Goal: Navigation & Orientation: Find specific page/section

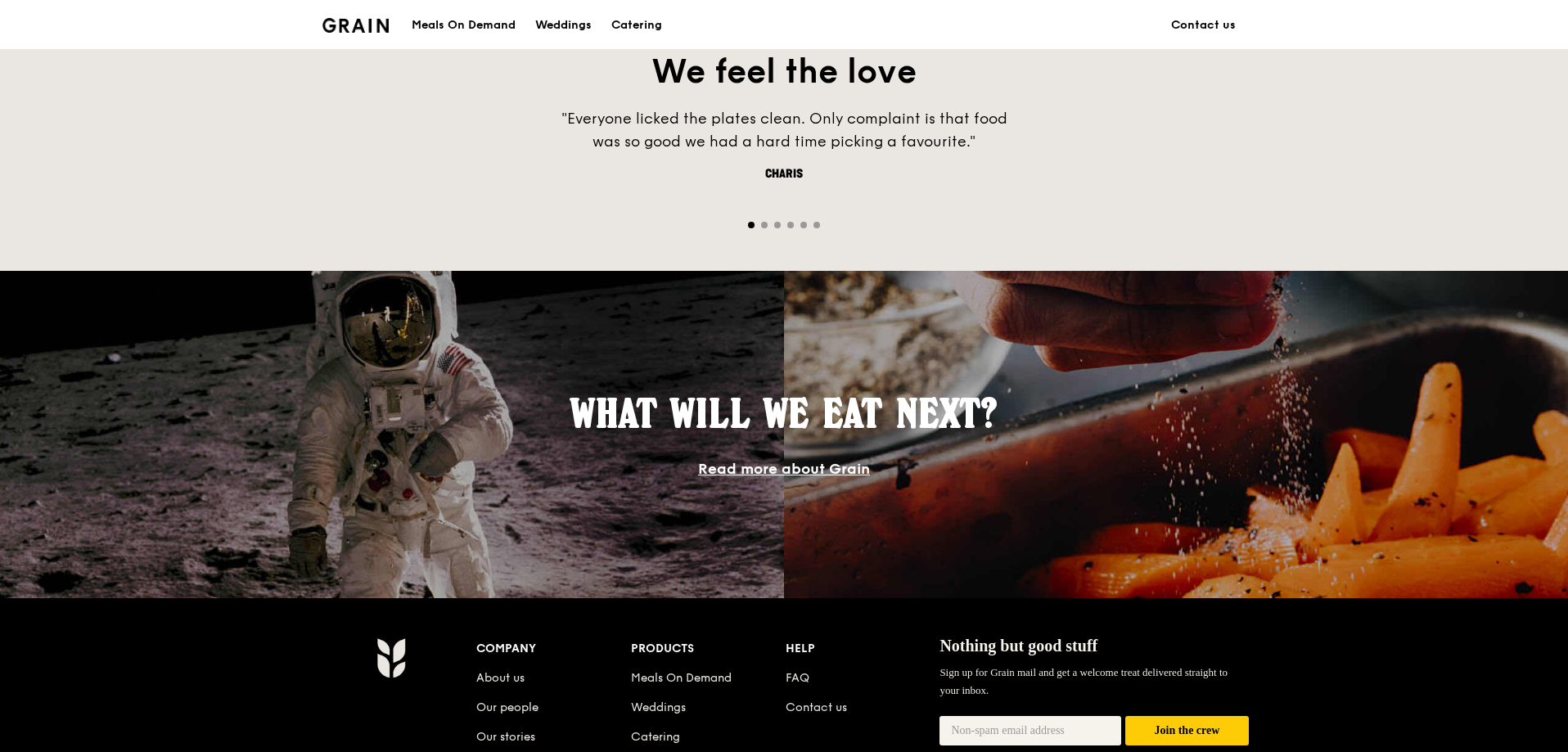
scroll to position [1391, 0]
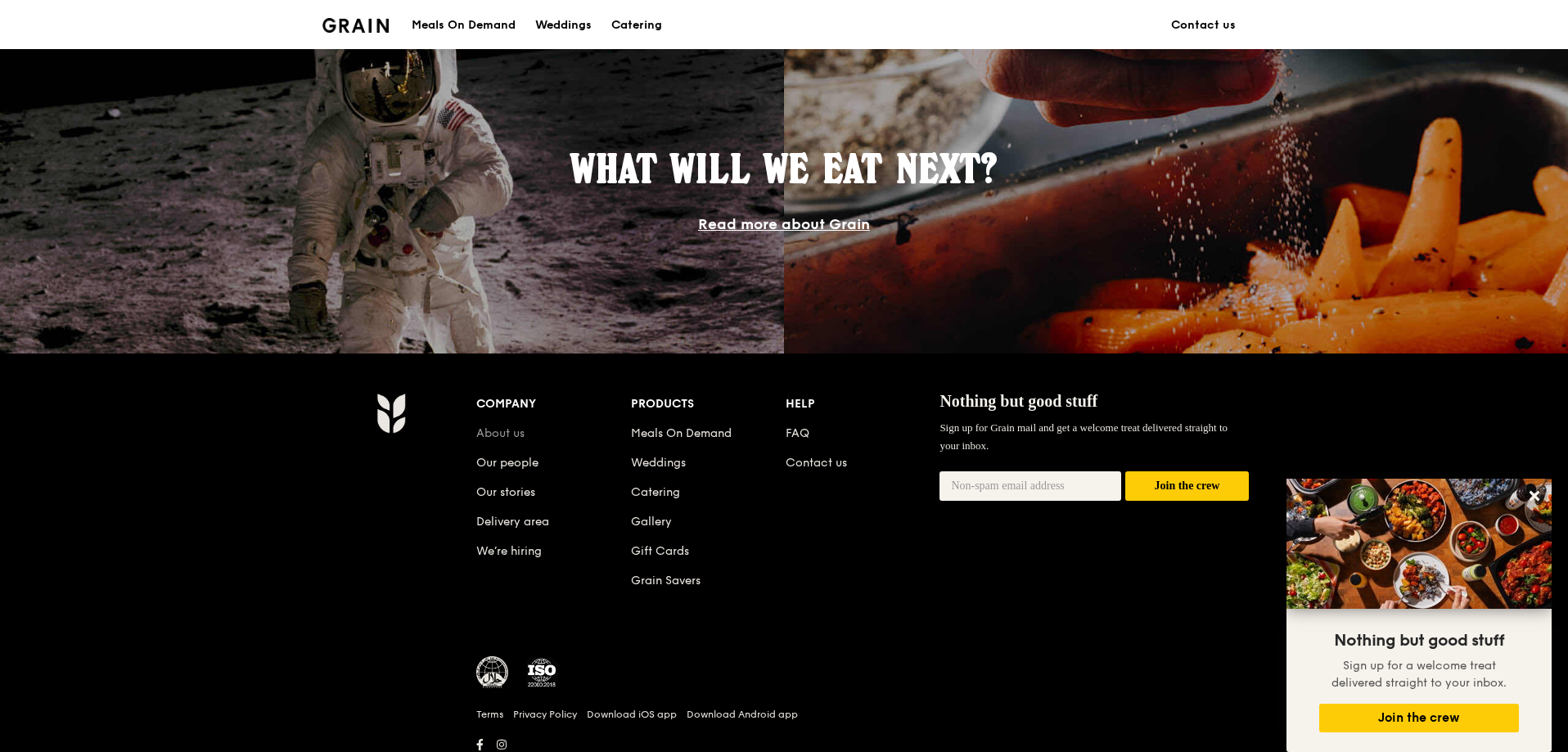
click at [490, 437] on link "About us" at bounding box center [500, 433] width 48 height 14
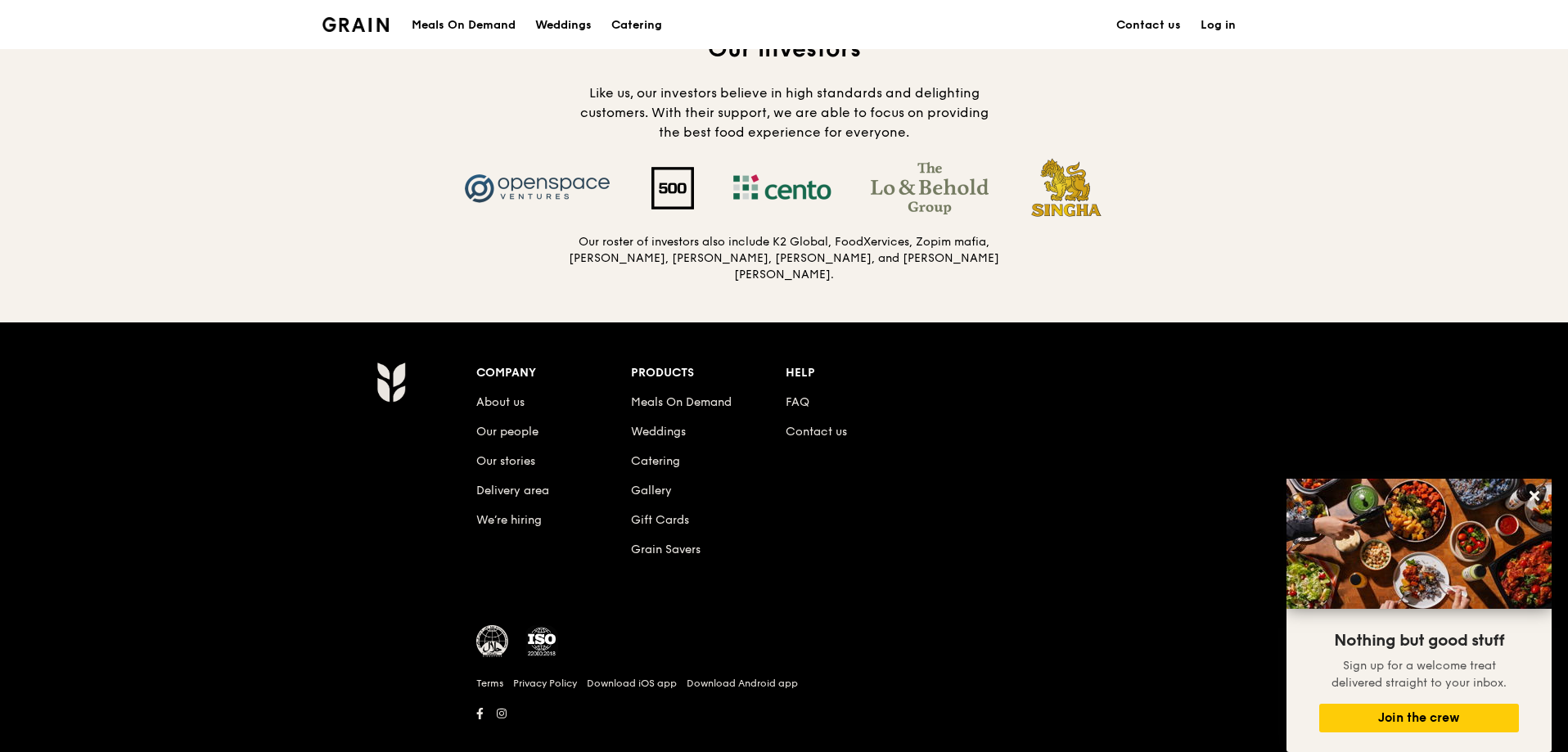
scroll to position [1637, 0]
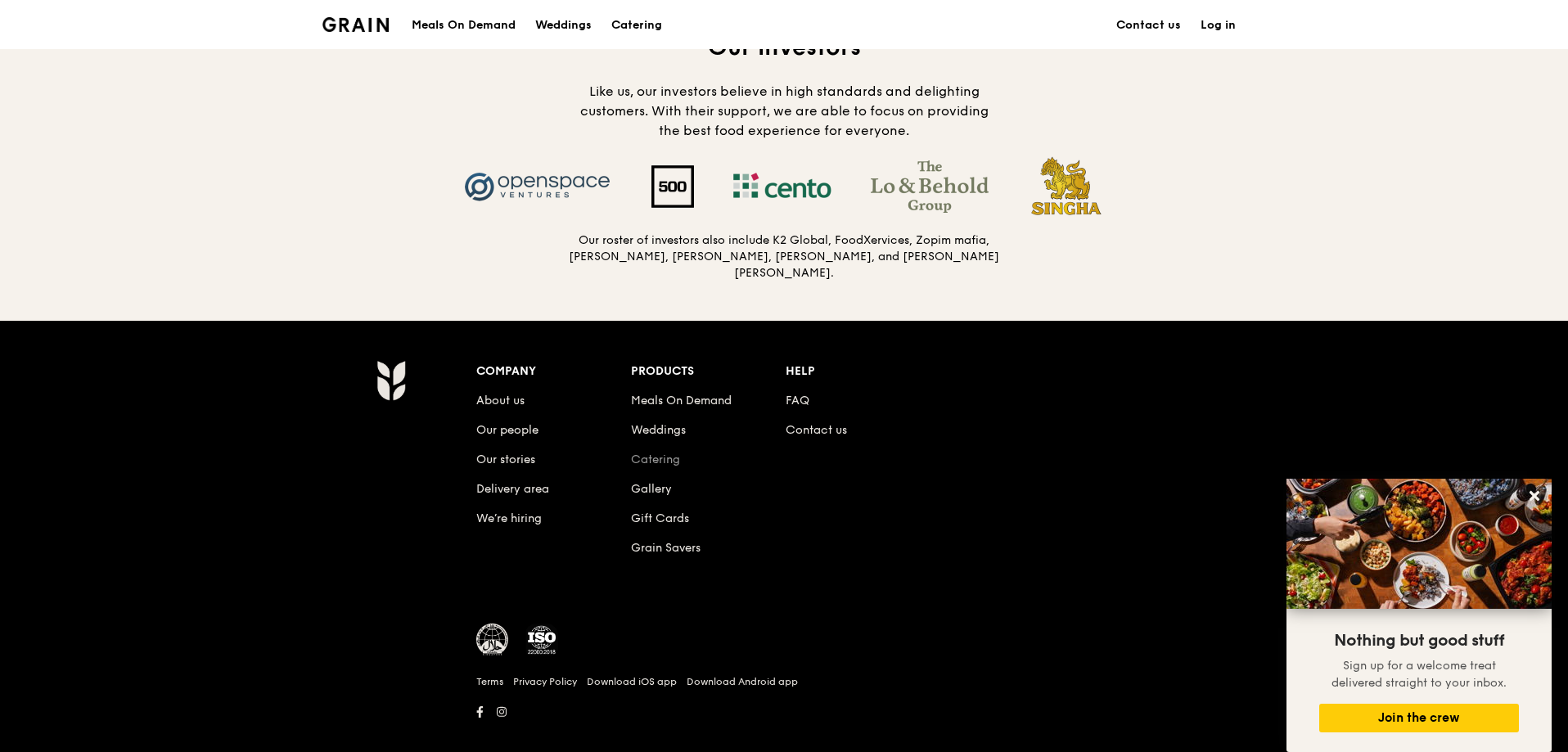
click at [653, 456] on link "Catering" at bounding box center [656, 459] width 49 height 14
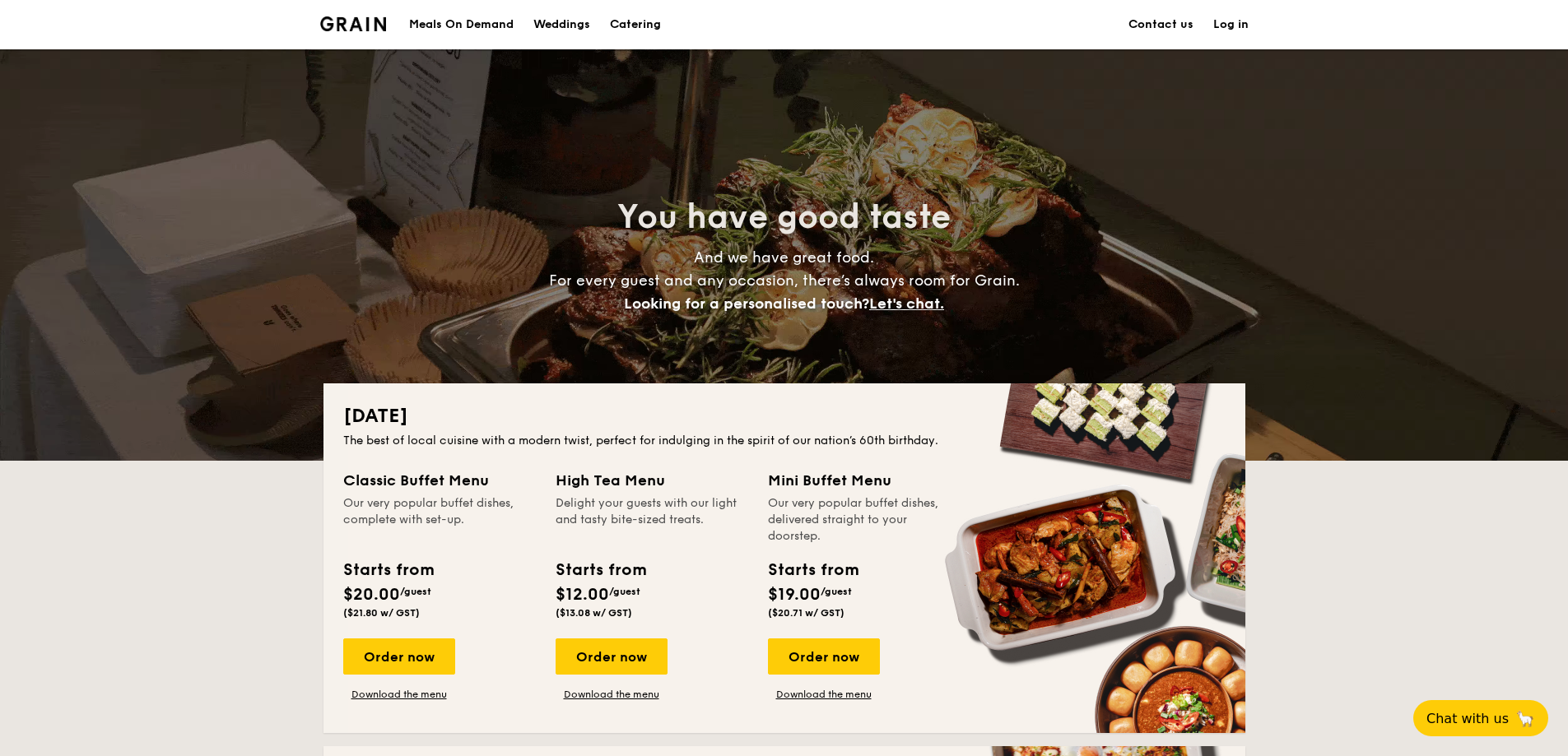
click at [431, 31] on div "Meals On Demand" at bounding box center [461, 25] width 105 height 50
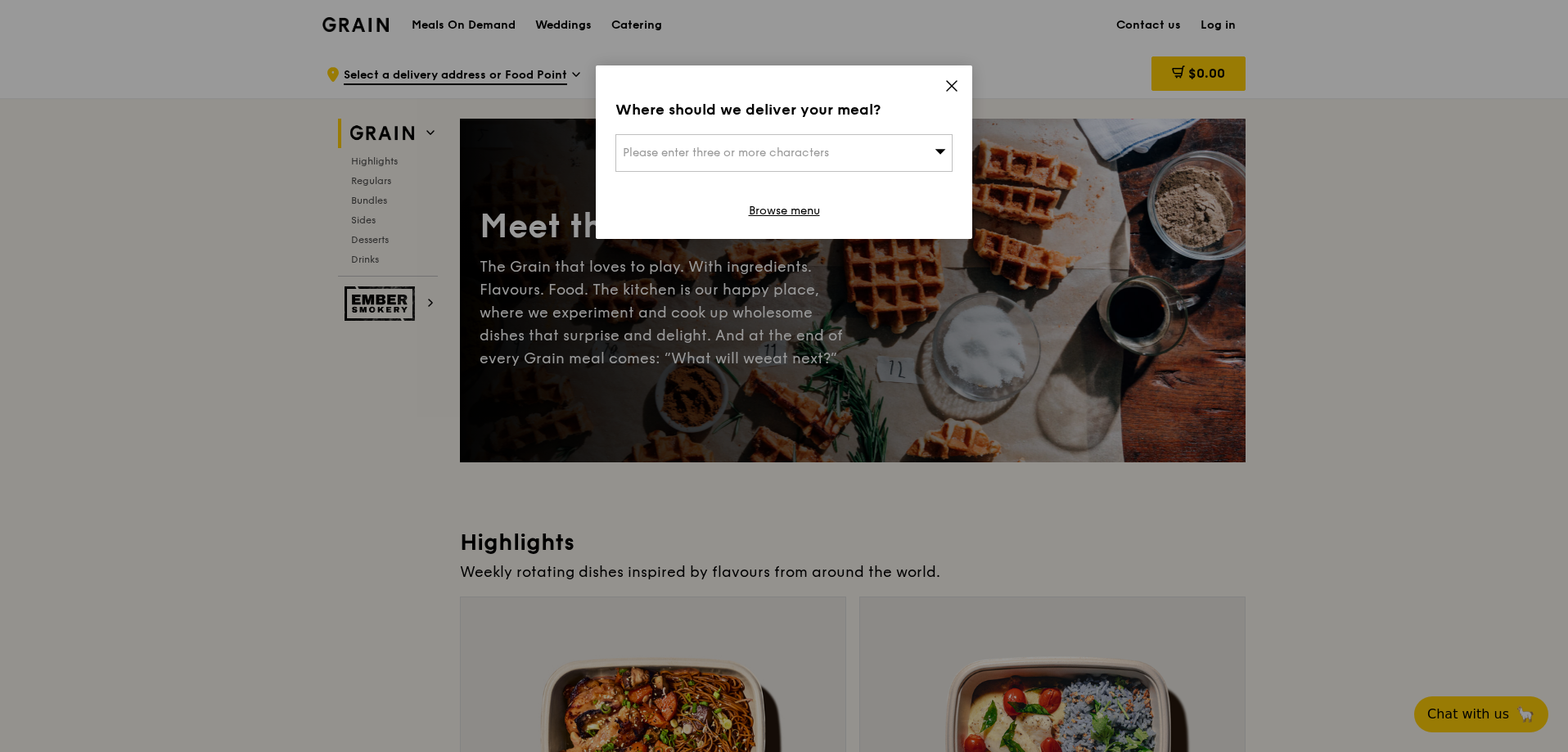
click at [957, 85] on icon at bounding box center [952, 86] width 15 height 15
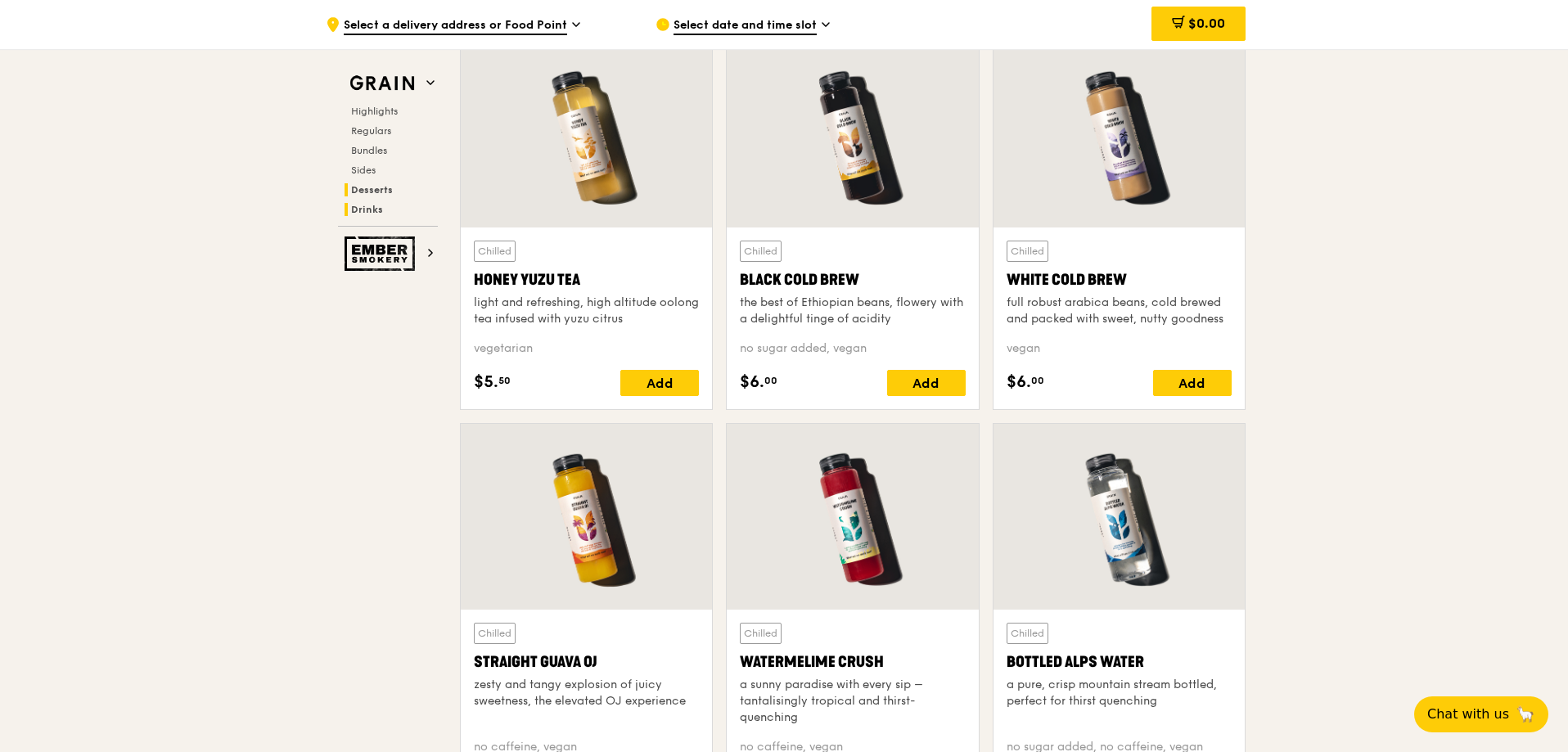
click at [363, 185] on span "Desserts" at bounding box center [371, 190] width 42 height 12
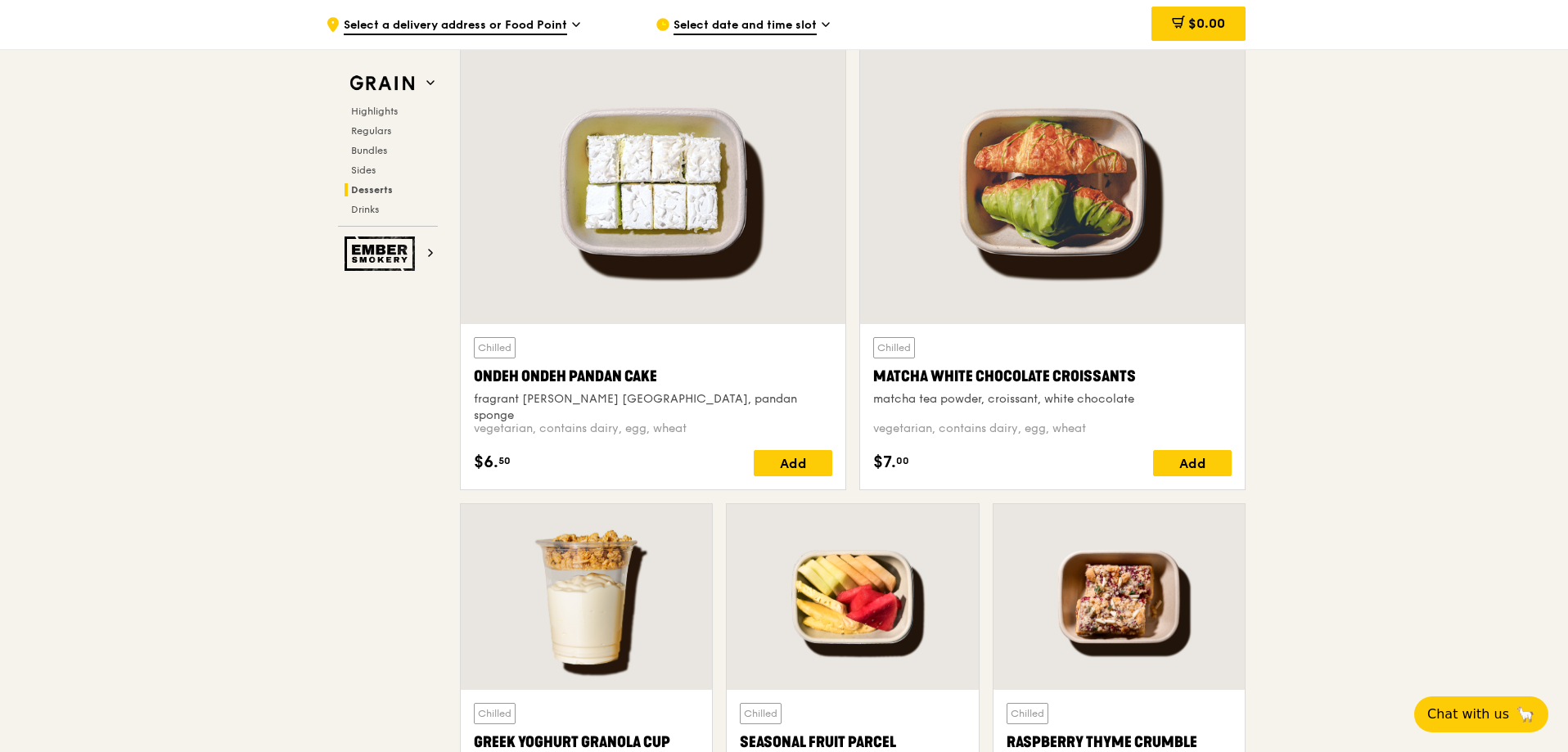
scroll to position [4651, 0]
